Goal: Navigation & Orientation: Find specific page/section

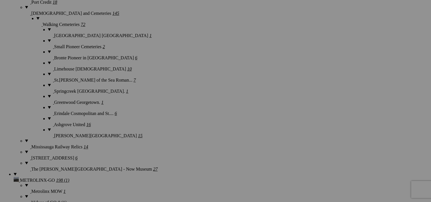
scroll to position [1241, 0]
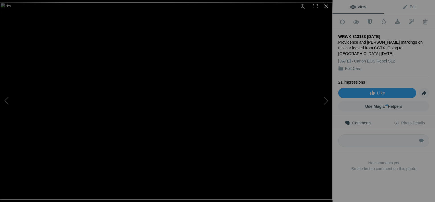
click at [325, 5] on div at bounding box center [326, 6] width 13 height 13
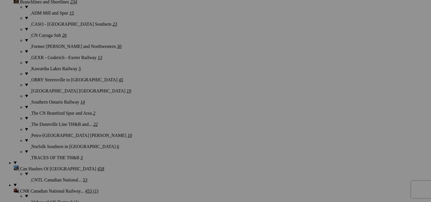
scroll to position [524, 0]
